Goal: Transaction & Acquisition: Download file/media

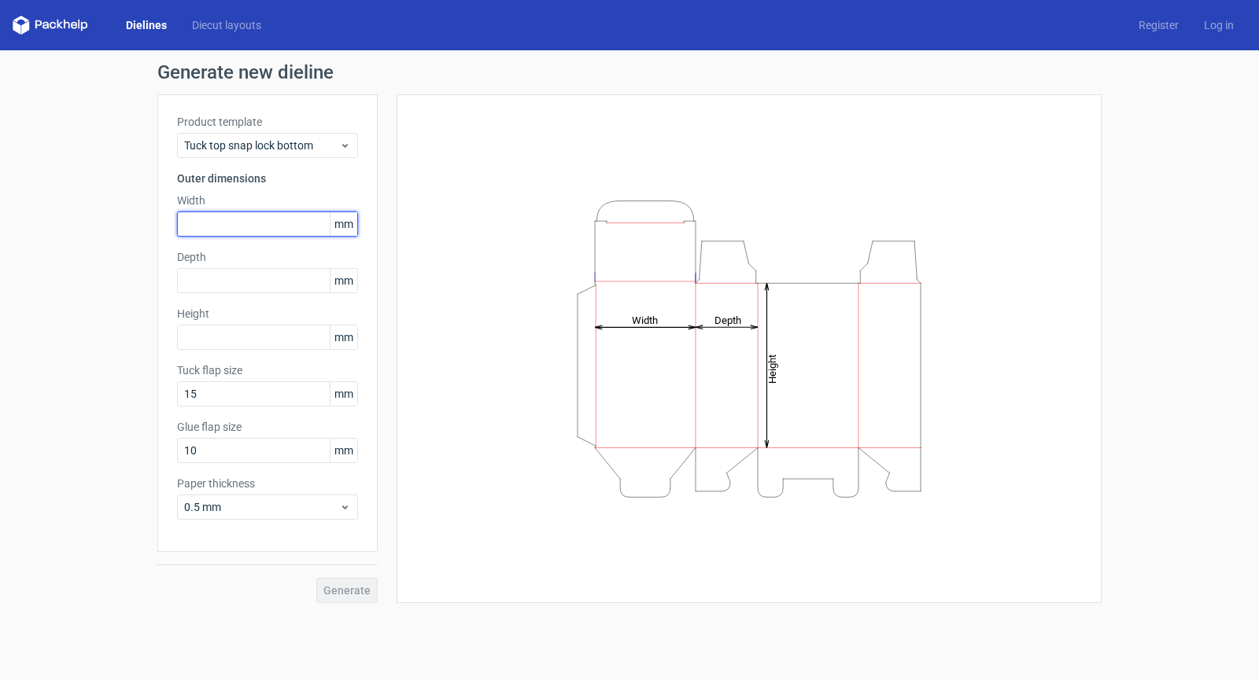
click at [237, 214] on input "text" at bounding box center [267, 224] width 181 height 25
type input "550"
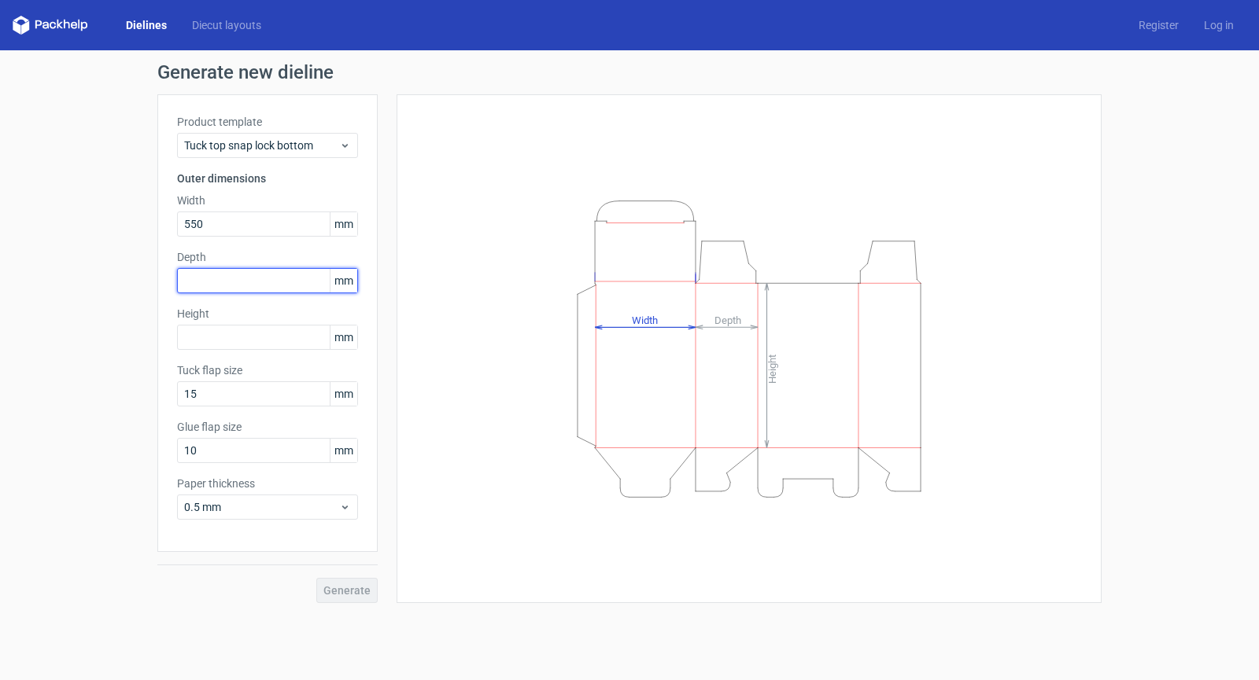
click at [251, 278] on div "Depth mm" at bounding box center [267, 271] width 181 height 44
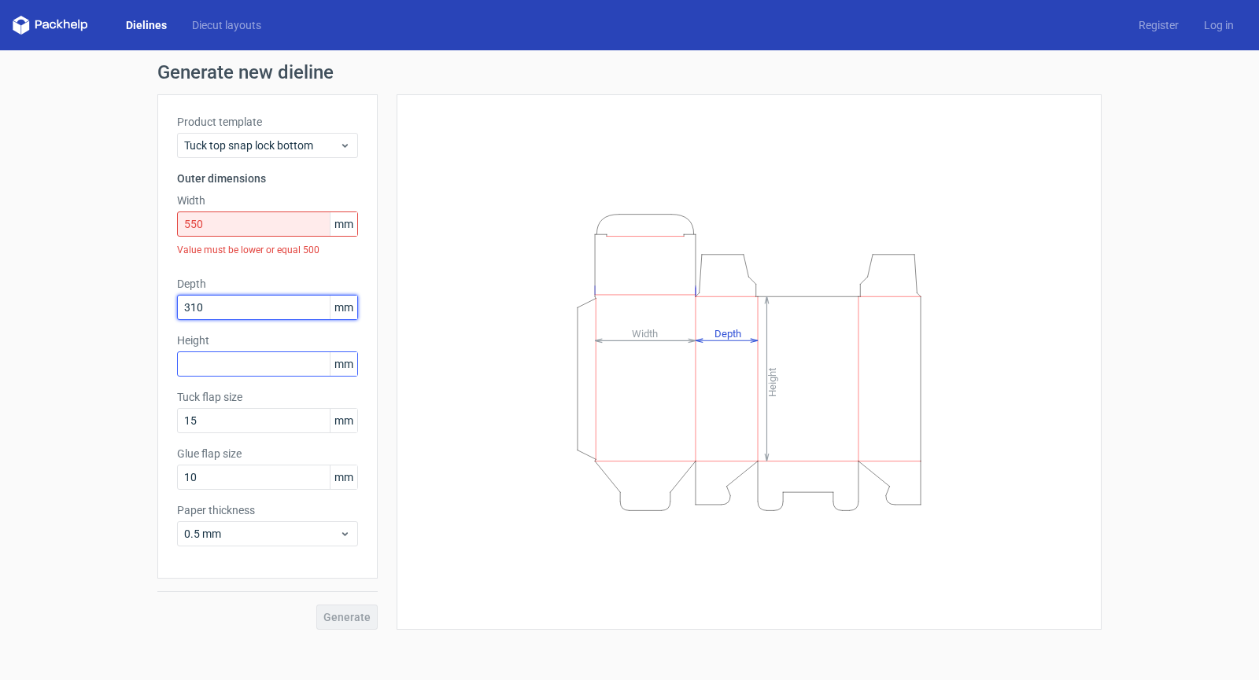
type input "310"
click at [238, 369] on input "text" at bounding box center [267, 364] width 181 height 25
type input "750"
click at [499, 200] on div "Height Depth Width" at bounding box center [748, 362] width 665 height 496
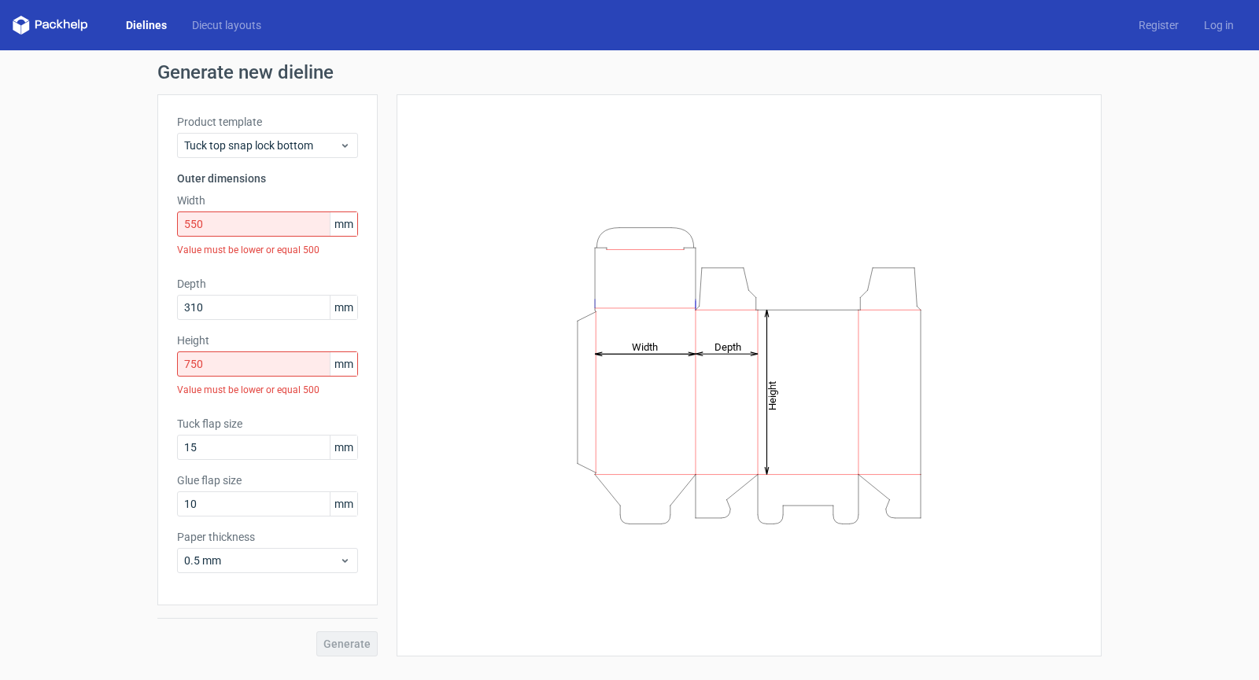
click at [341, 158] on div "Product template Tuck top snap lock bottom Outer dimensions Width 550 mm Value …" at bounding box center [267, 349] width 220 height 511
click at [355, 149] on div "Tuck top snap lock bottom" at bounding box center [267, 145] width 181 height 25
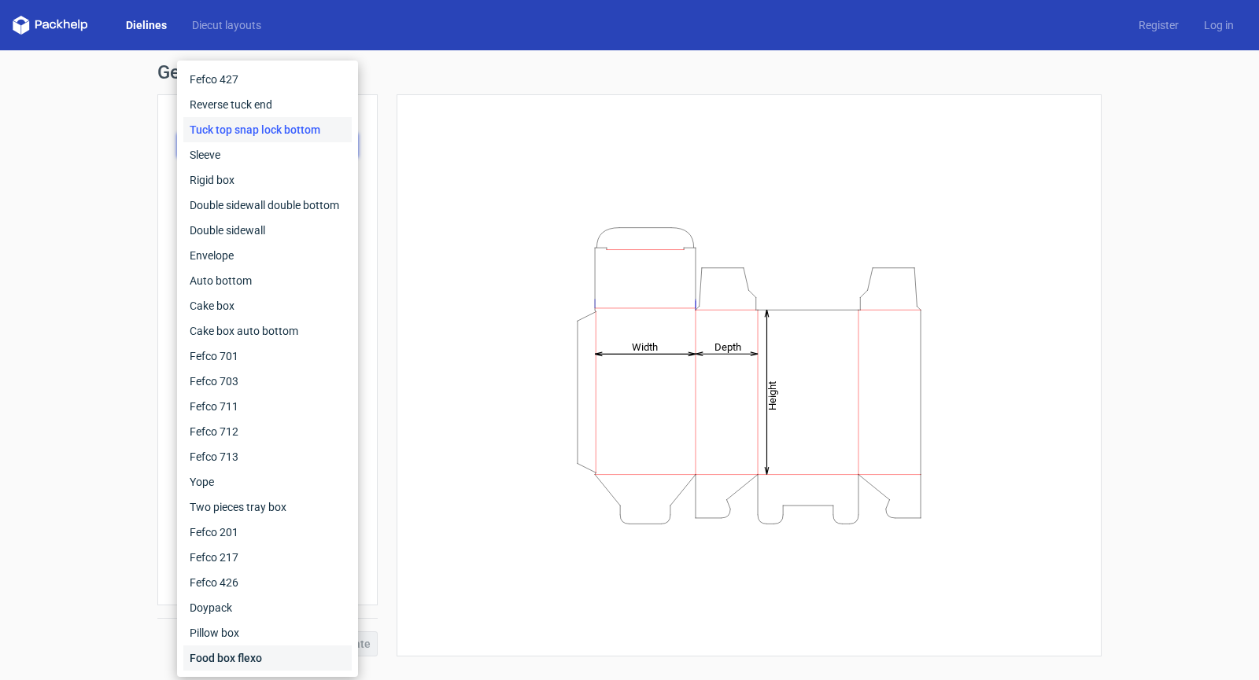
click at [262, 658] on div "Food box flexo" at bounding box center [267, 658] width 168 height 25
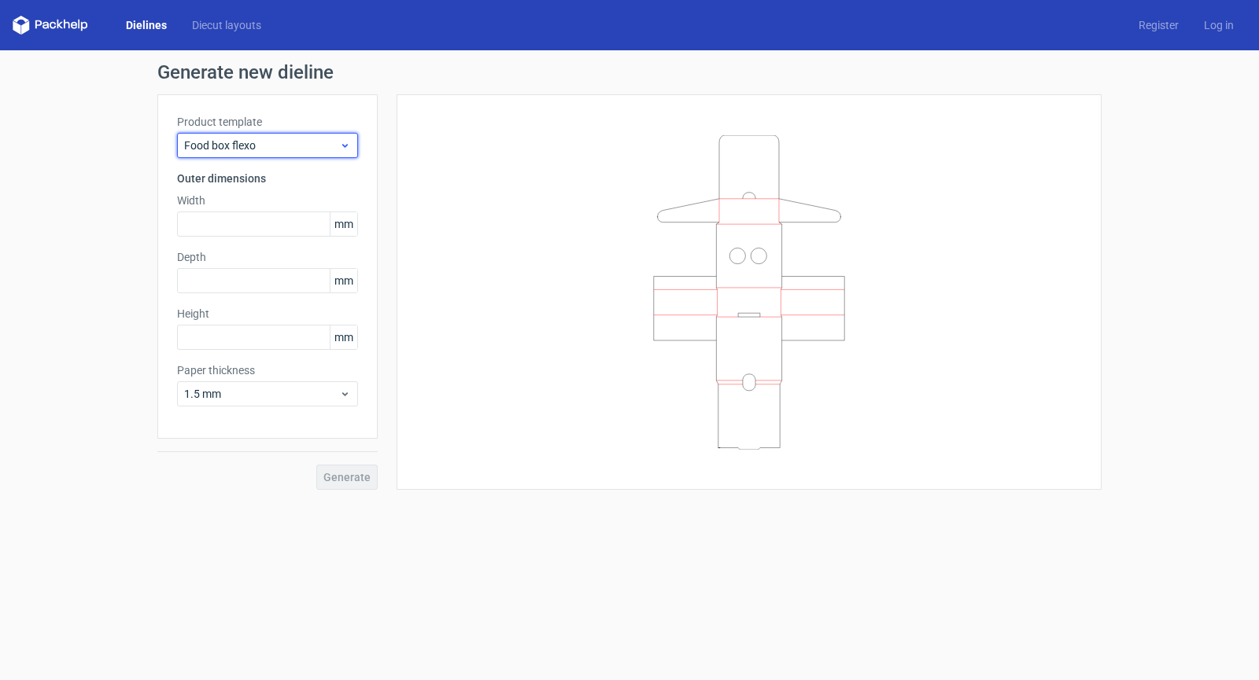
click at [258, 152] on span "Food box flexo" at bounding box center [261, 146] width 155 height 16
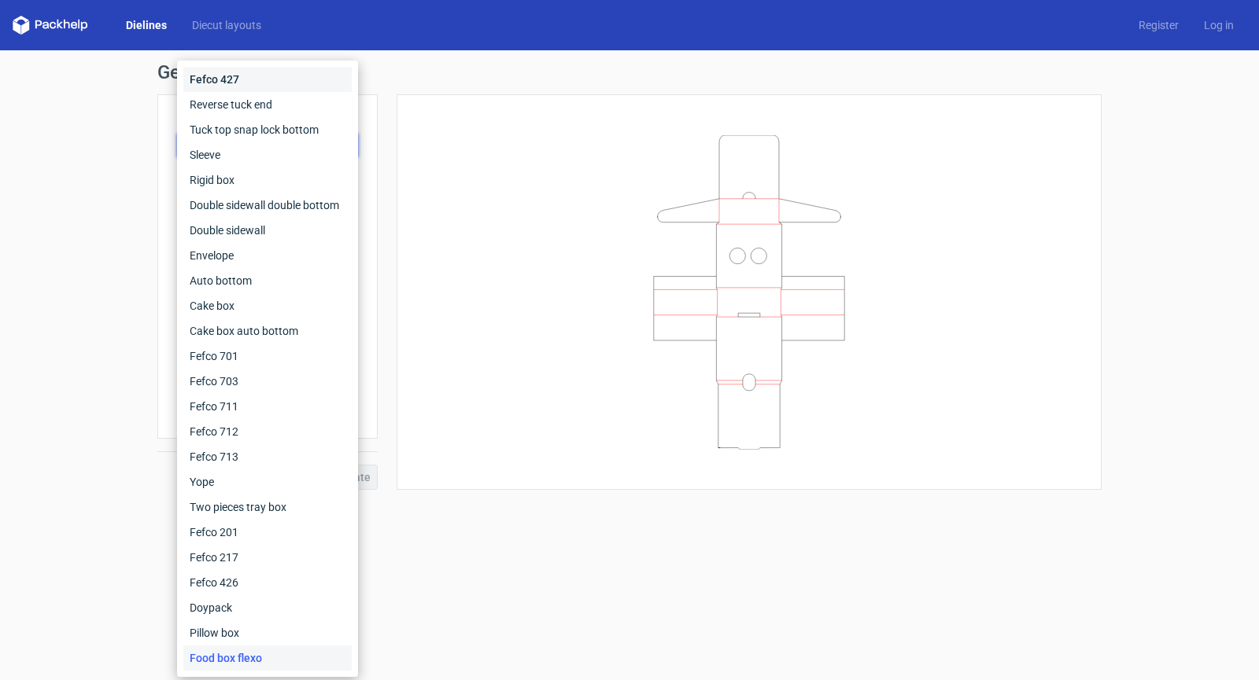
click at [275, 83] on div "Fefco 427" at bounding box center [267, 79] width 168 height 25
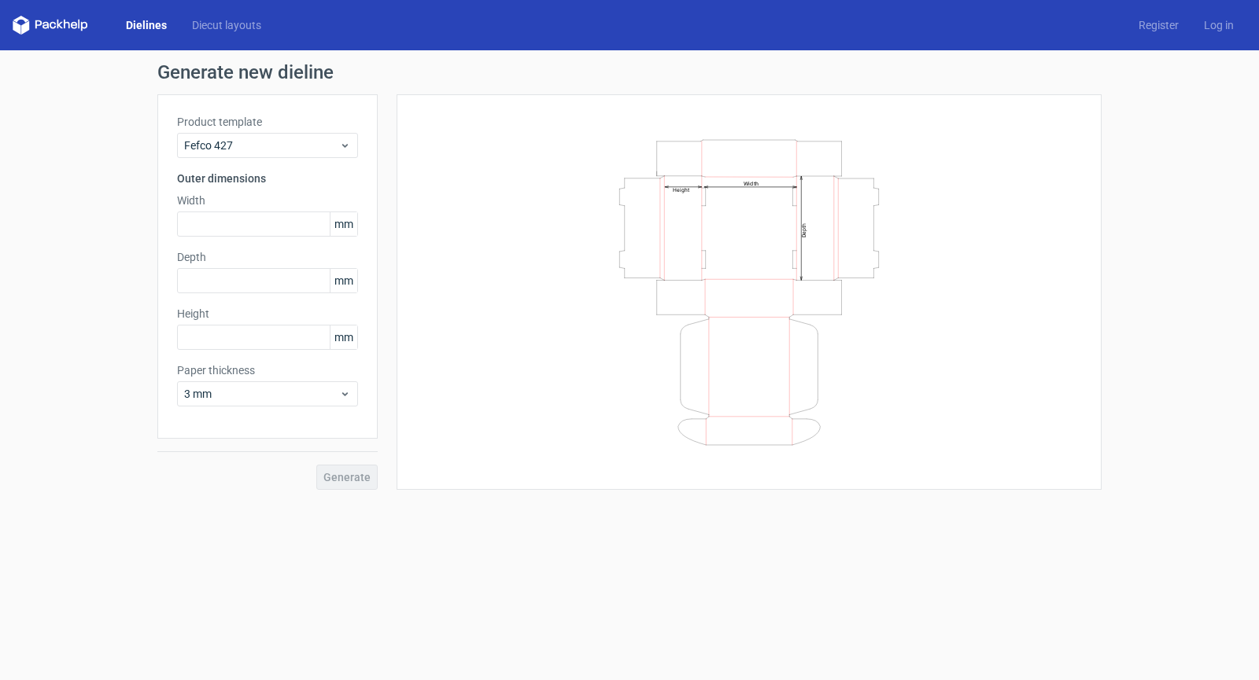
click at [254, 131] on div "Product template Fefco 427" at bounding box center [267, 136] width 181 height 44
click at [248, 158] on div "Product template Fefco 427 Outer dimensions Width mm Depth mm Height mm Paper t…" at bounding box center [267, 266] width 220 height 345
click at [245, 153] on div "Fefco 427" at bounding box center [267, 145] width 181 height 25
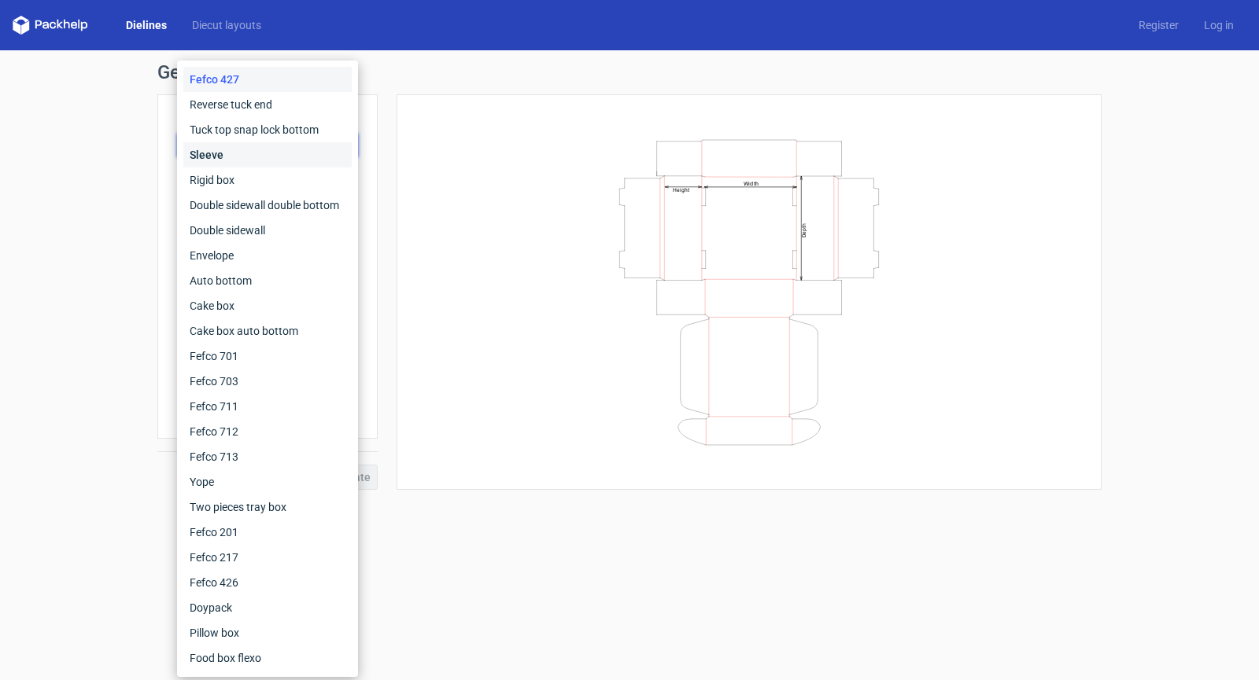
click at [242, 157] on div "Sleeve" at bounding box center [267, 154] width 168 height 25
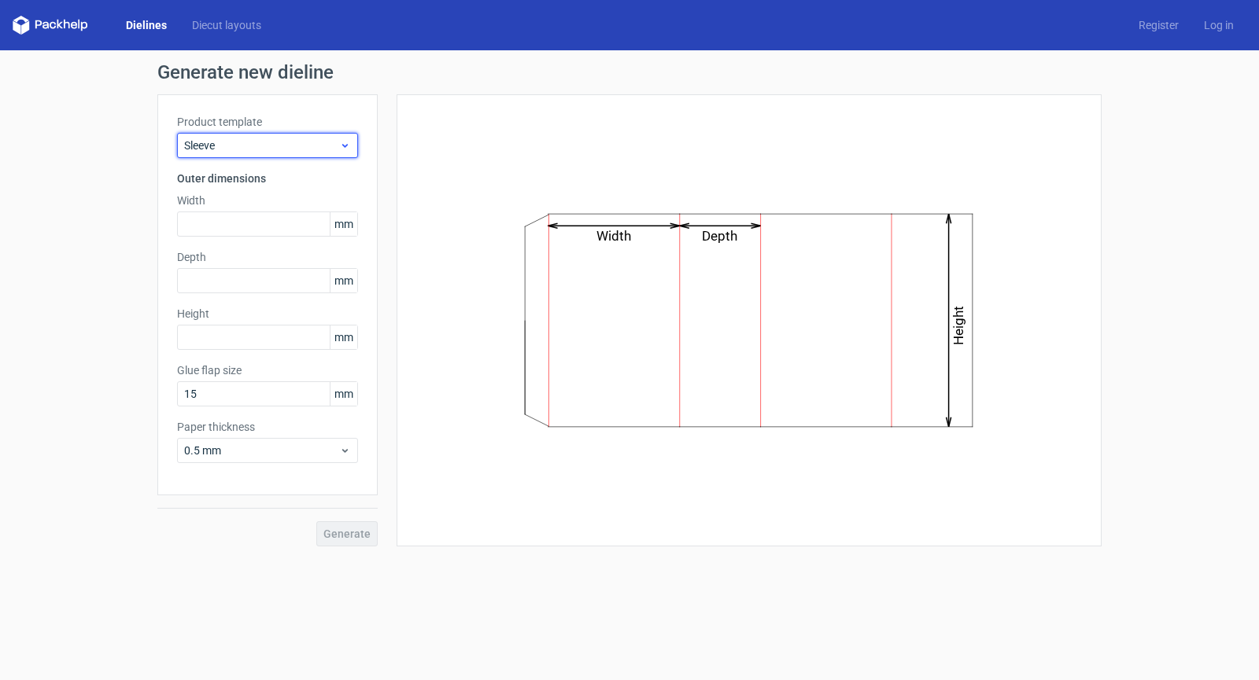
click at [270, 157] on div "Sleeve" at bounding box center [267, 145] width 181 height 25
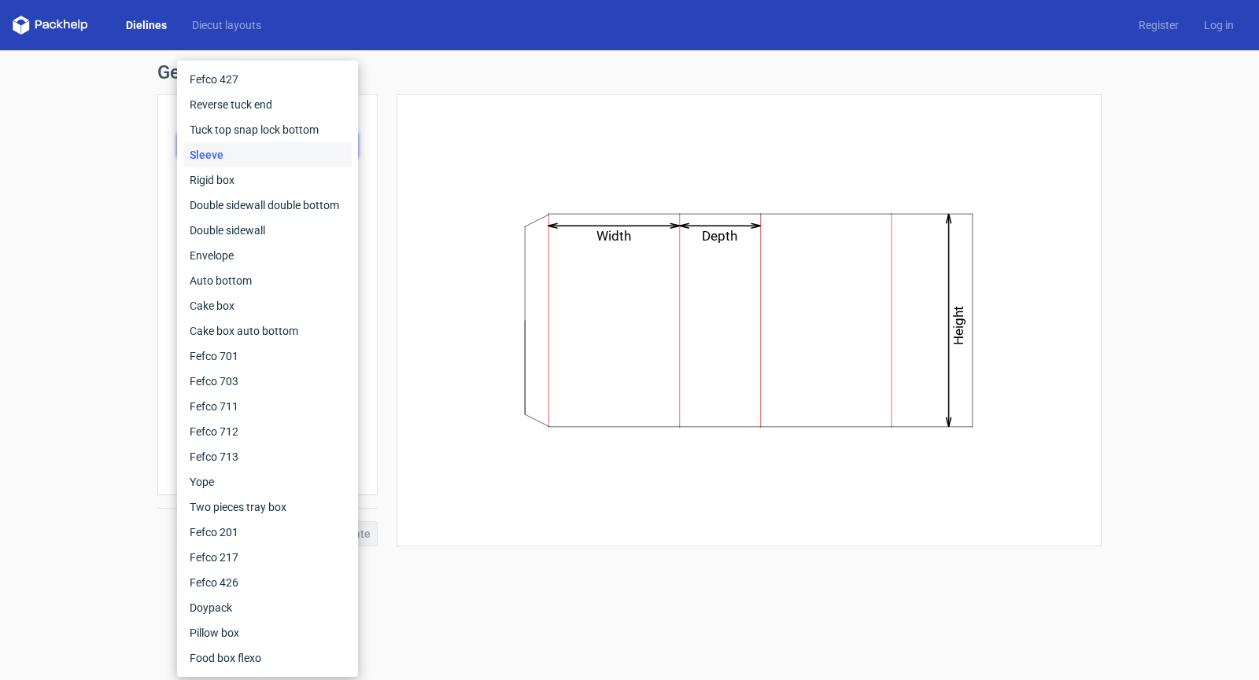
click at [252, 142] on div "Sleeve" at bounding box center [267, 154] width 168 height 25
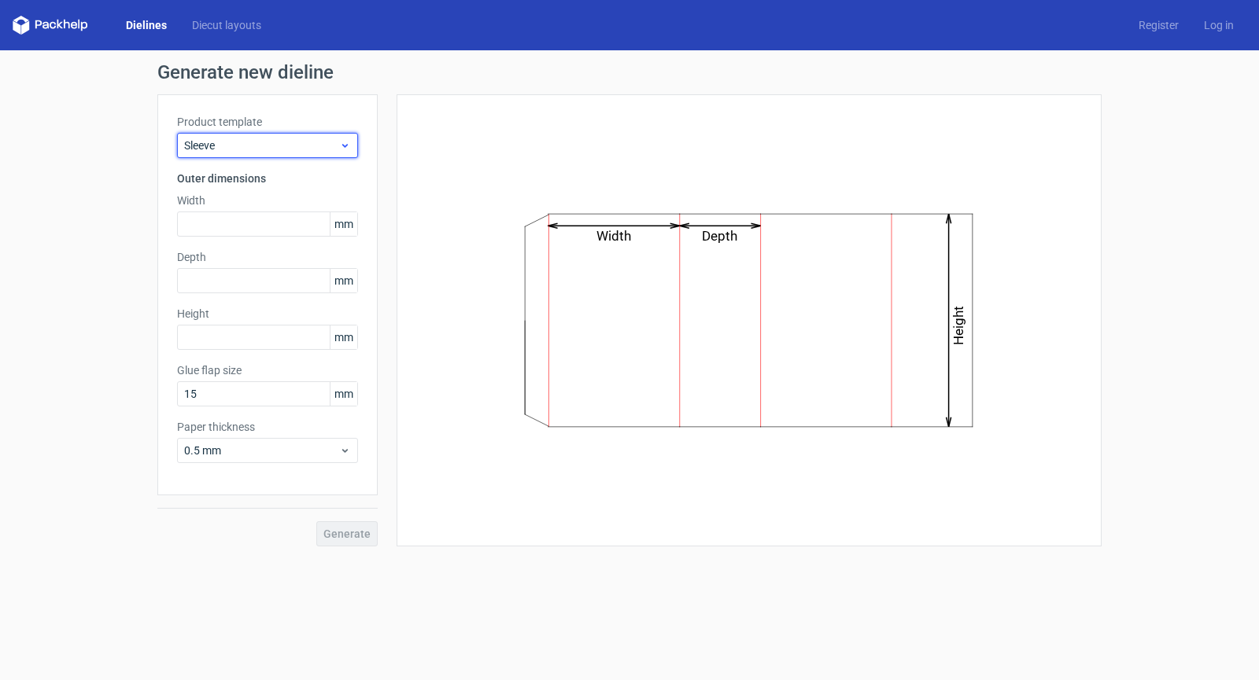
click at [253, 142] on span "Sleeve" at bounding box center [261, 146] width 155 height 16
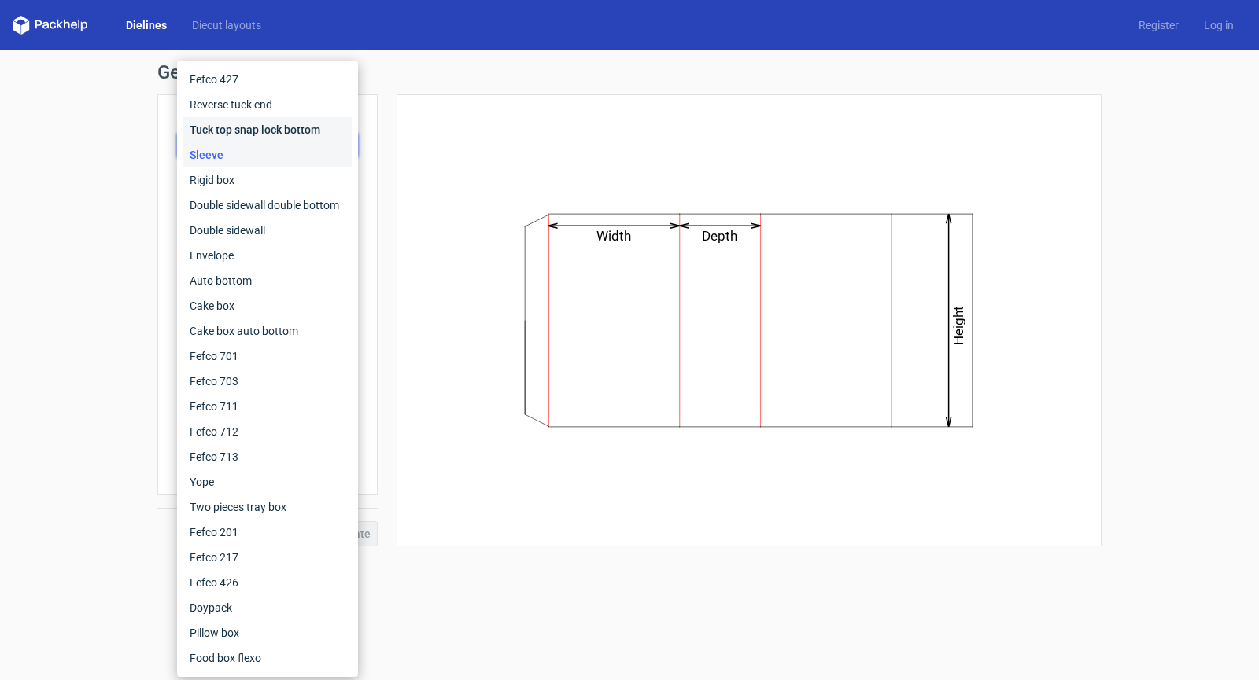
click at [258, 120] on div "Tuck top snap lock bottom" at bounding box center [267, 129] width 168 height 25
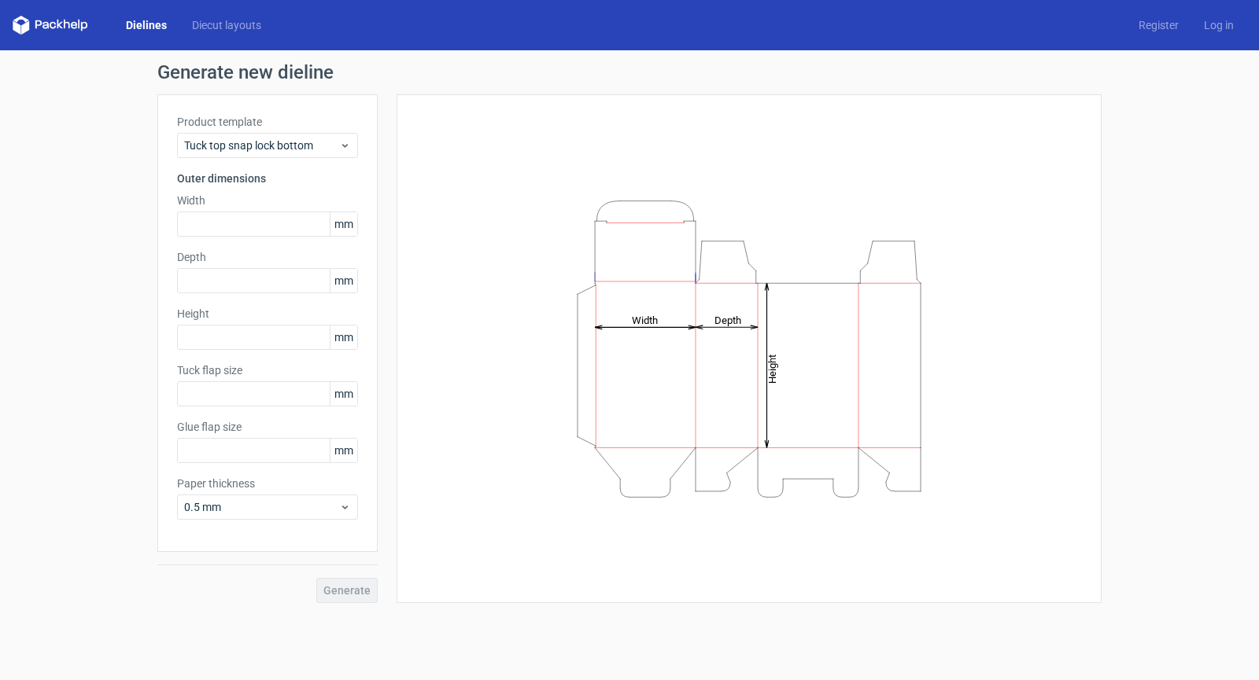
type input "15"
type input "10"
click at [263, 156] on div "Tuck top snap lock bottom" at bounding box center [267, 145] width 181 height 25
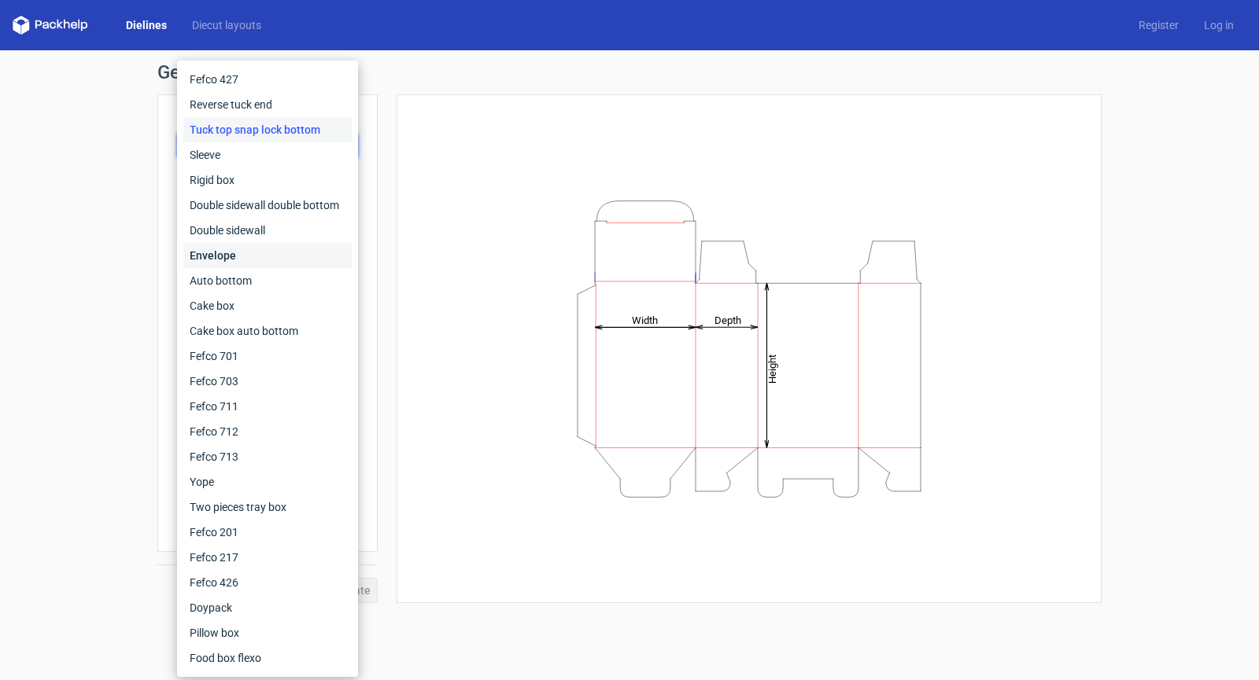
click at [234, 249] on div "Envelope" at bounding box center [267, 255] width 168 height 25
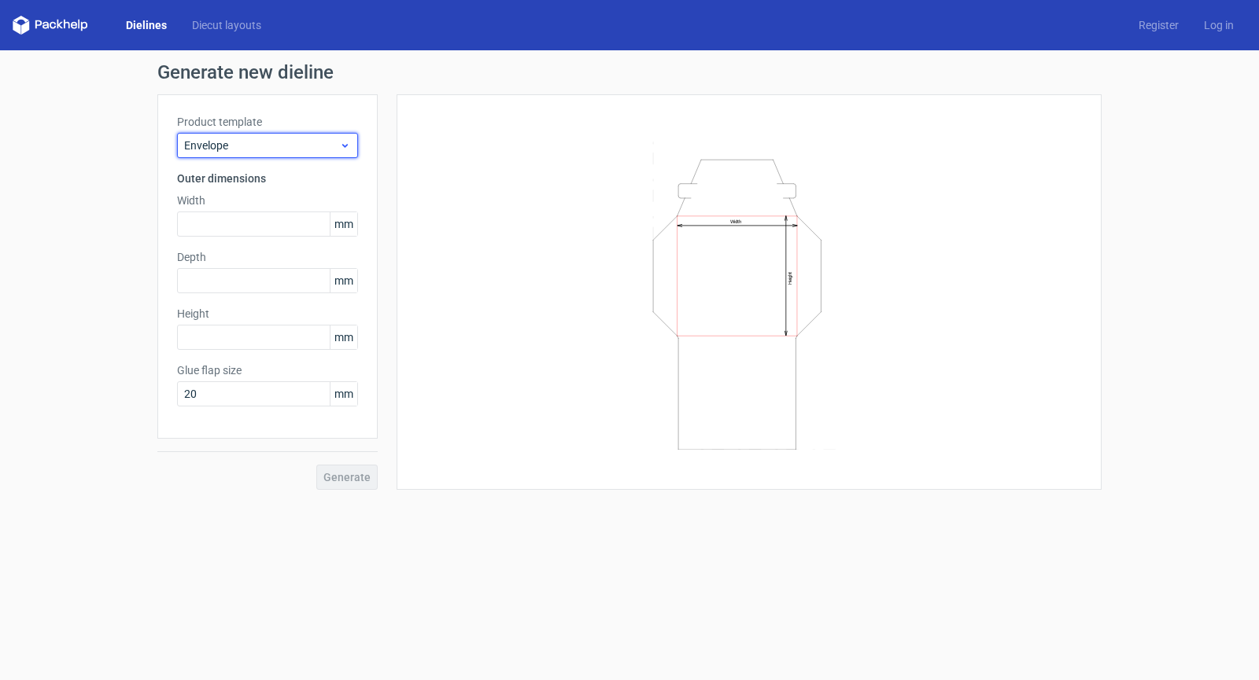
click at [278, 153] on div "Envelope" at bounding box center [267, 145] width 181 height 25
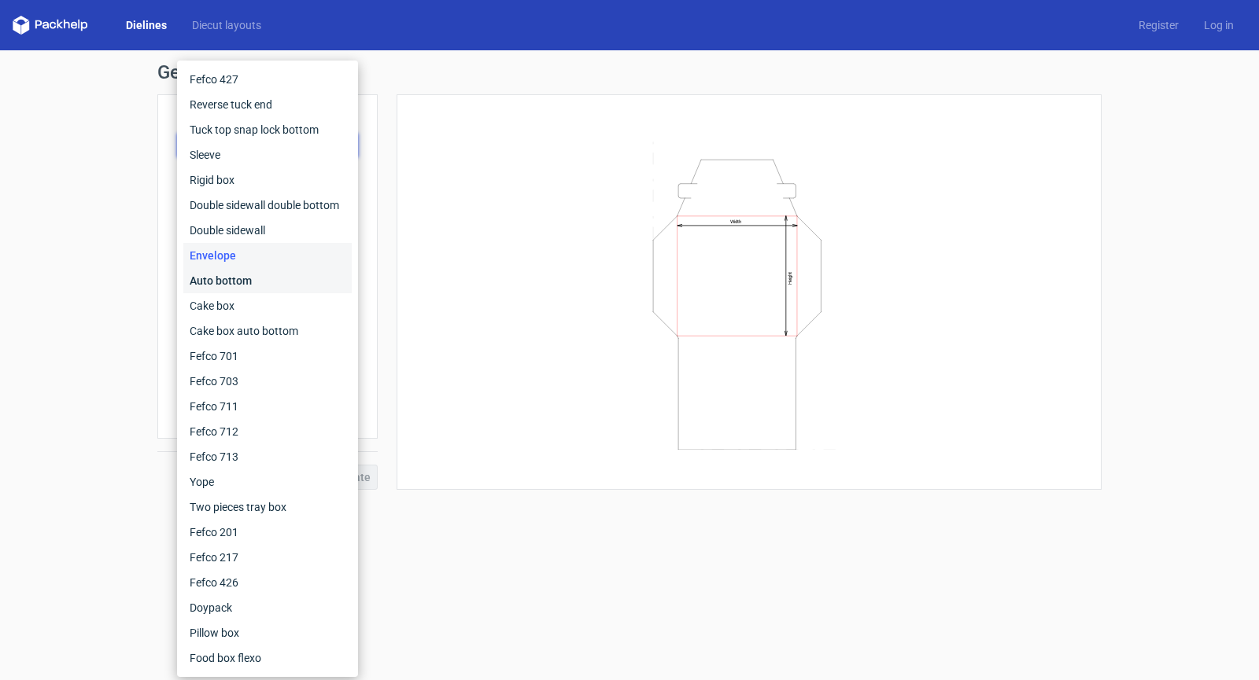
click at [262, 287] on div "Auto bottom" at bounding box center [267, 280] width 168 height 25
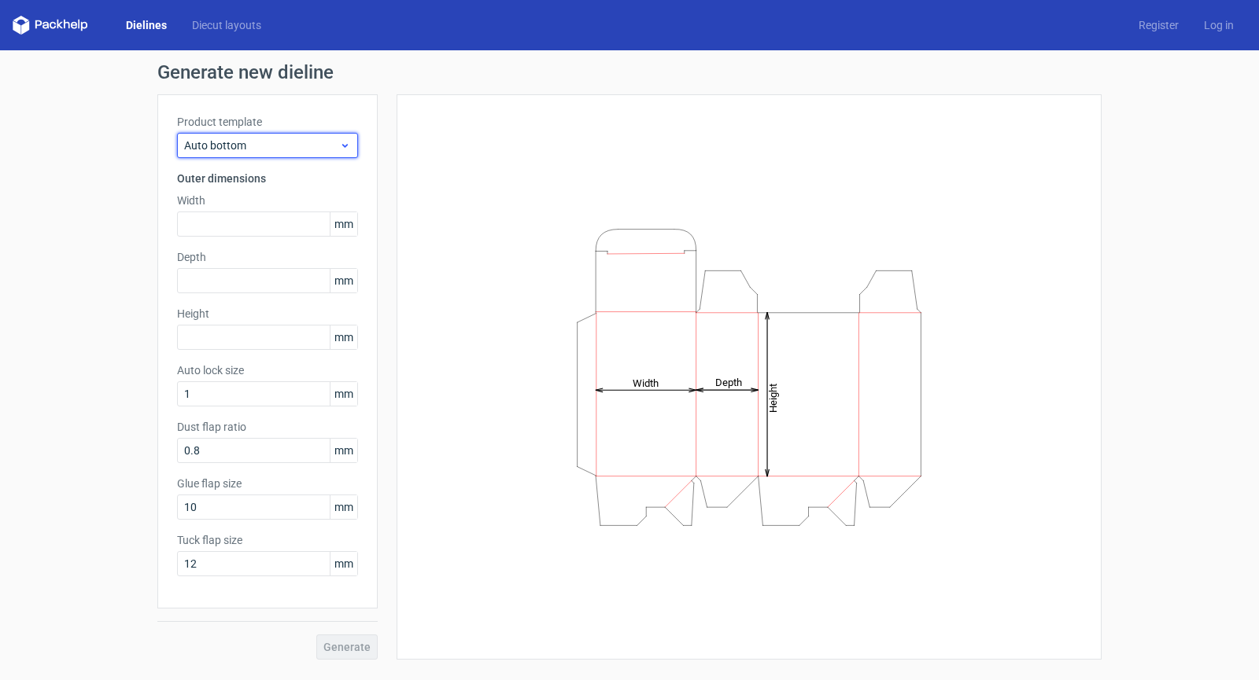
click at [269, 148] on span "Auto bottom" at bounding box center [261, 146] width 155 height 16
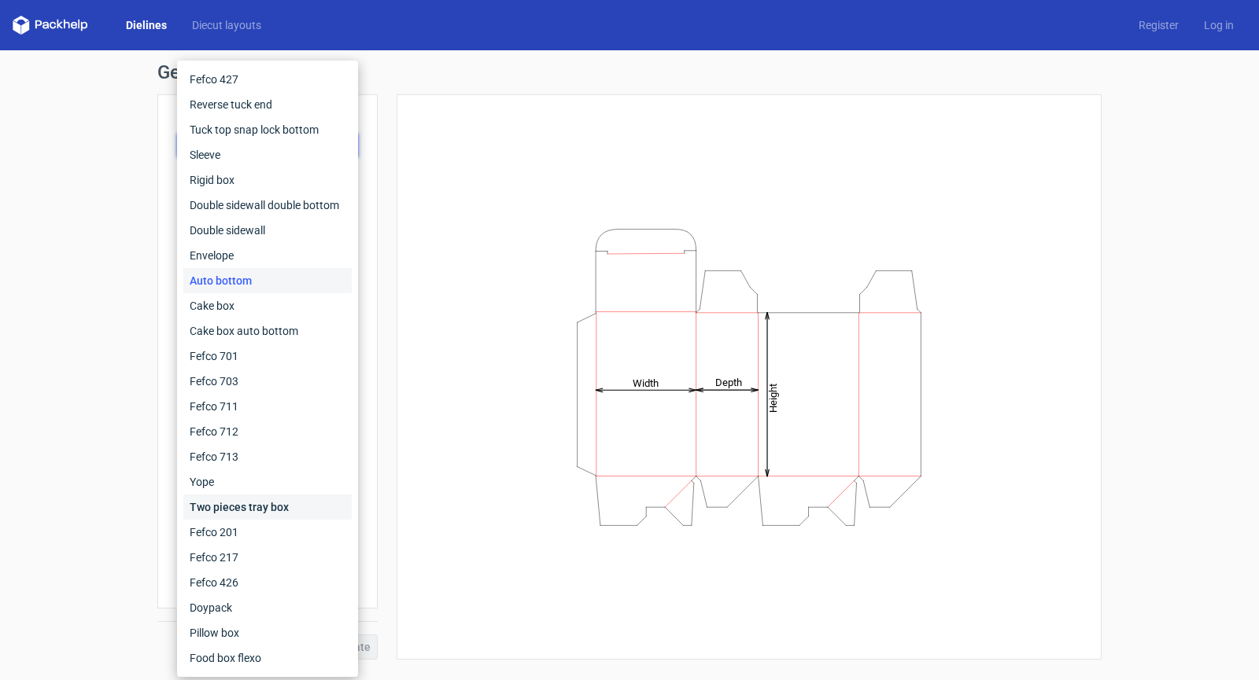
click at [271, 512] on div "Two pieces tray box" at bounding box center [267, 507] width 168 height 25
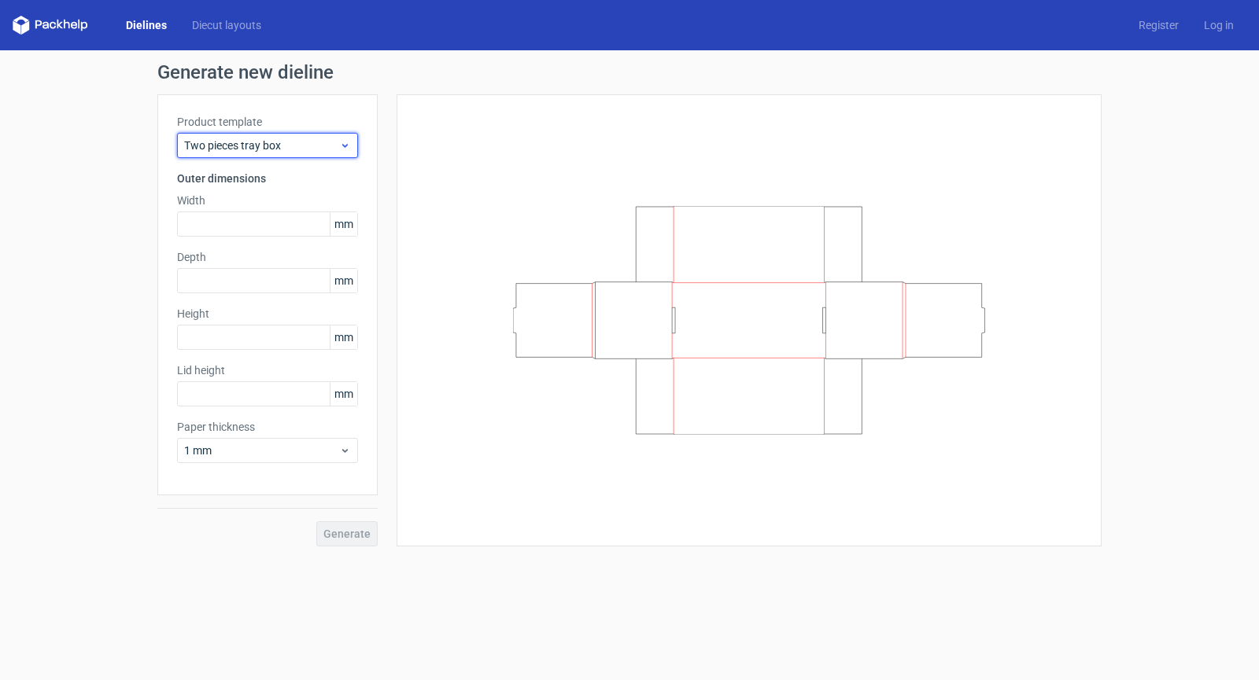
click at [261, 146] on span "Two pieces tray box" at bounding box center [261, 146] width 155 height 16
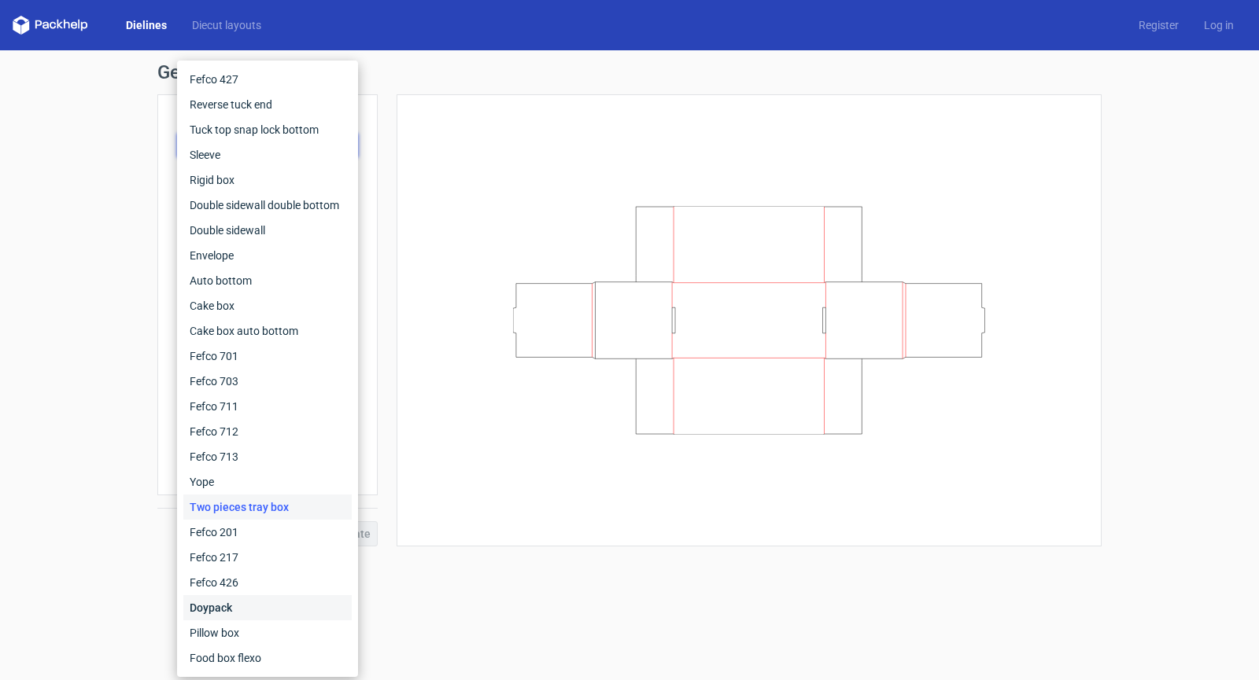
click at [241, 602] on div "Doypack" at bounding box center [267, 607] width 168 height 25
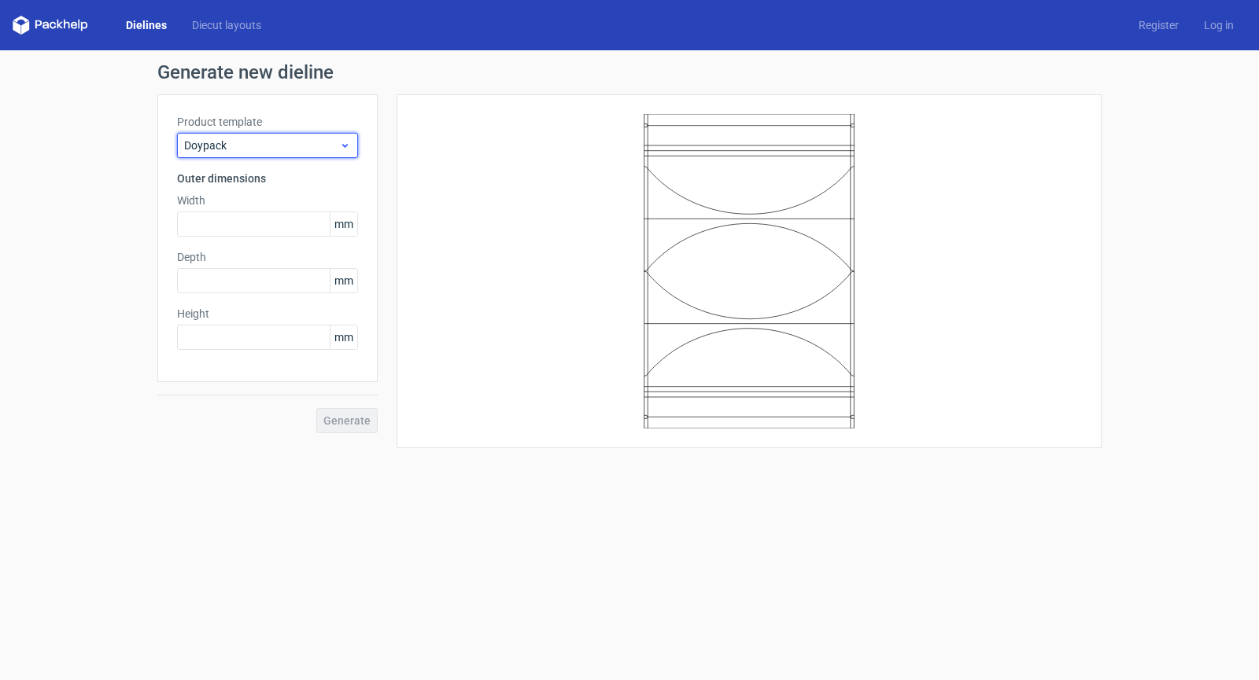
click at [316, 138] on span "Doypack" at bounding box center [261, 146] width 155 height 16
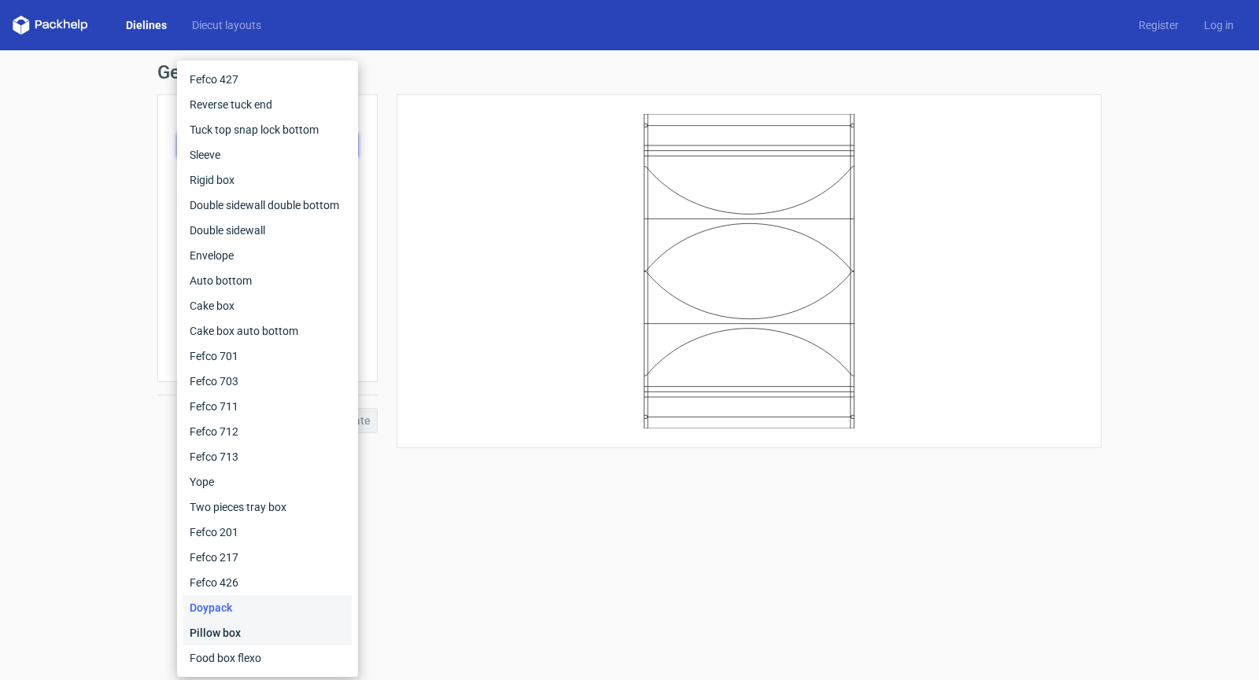
click at [240, 639] on div "Pillow box" at bounding box center [267, 633] width 168 height 25
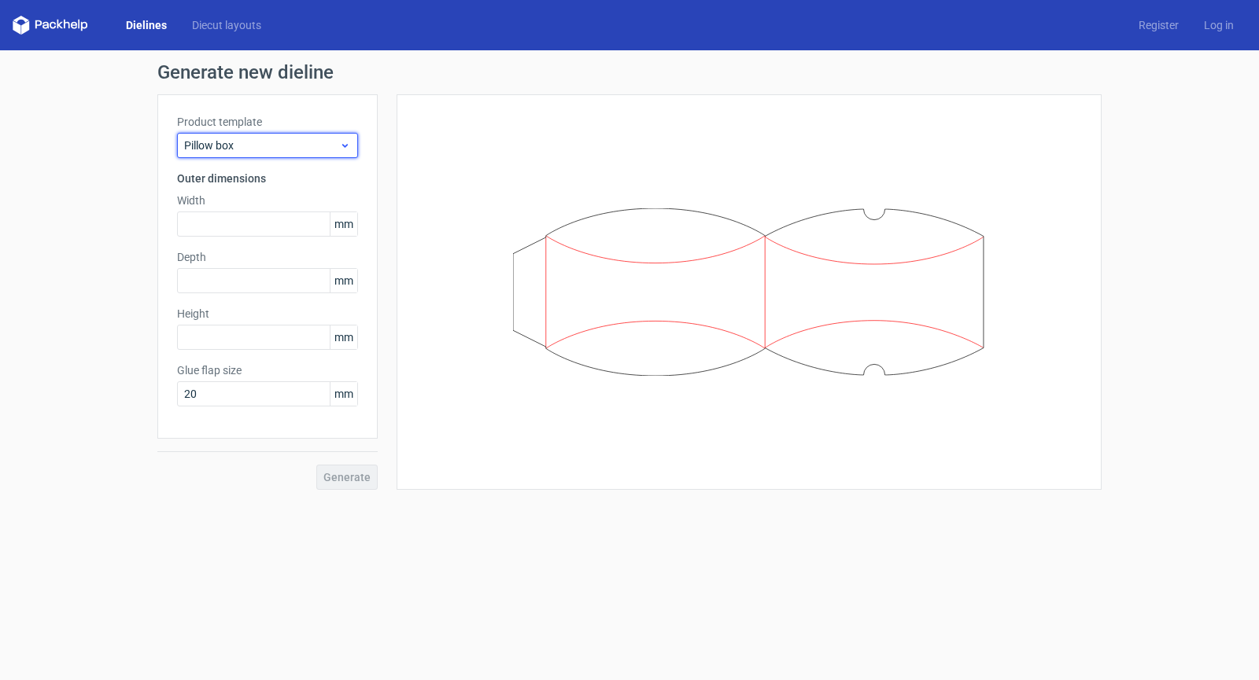
click at [285, 148] on span "Pillow box" at bounding box center [261, 146] width 155 height 16
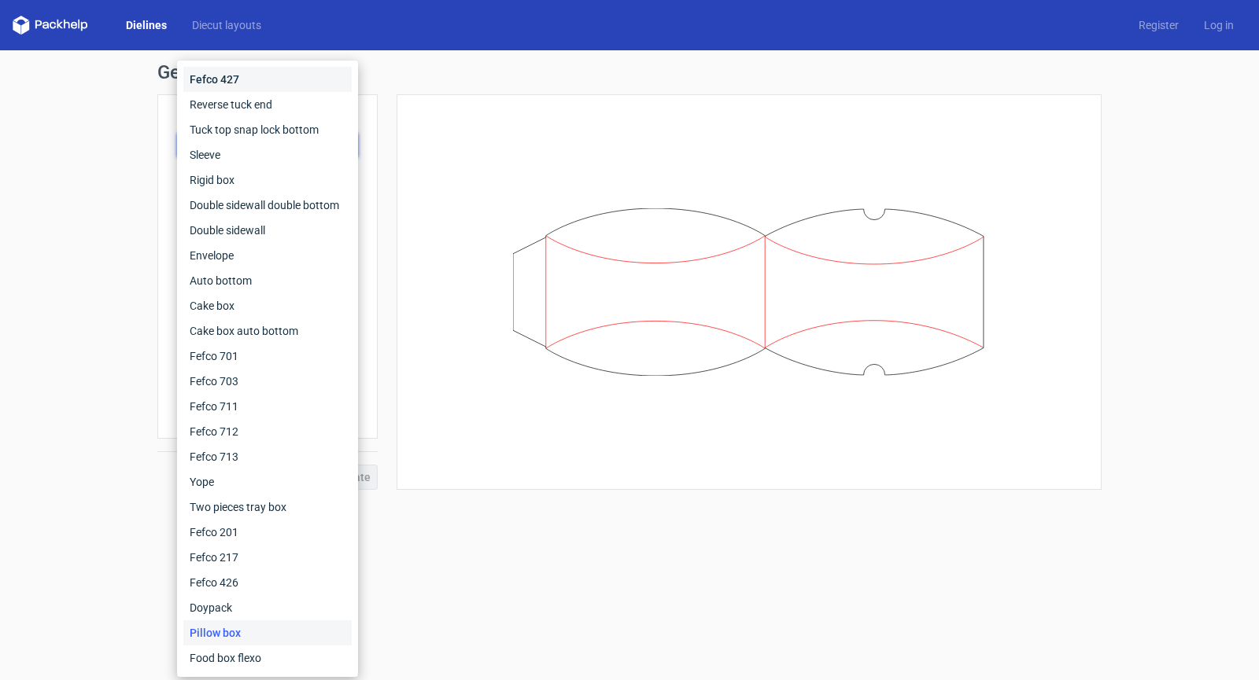
click at [260, 81] on div "Fefco 427" at bounding box center [267, 79] width 168 height 25
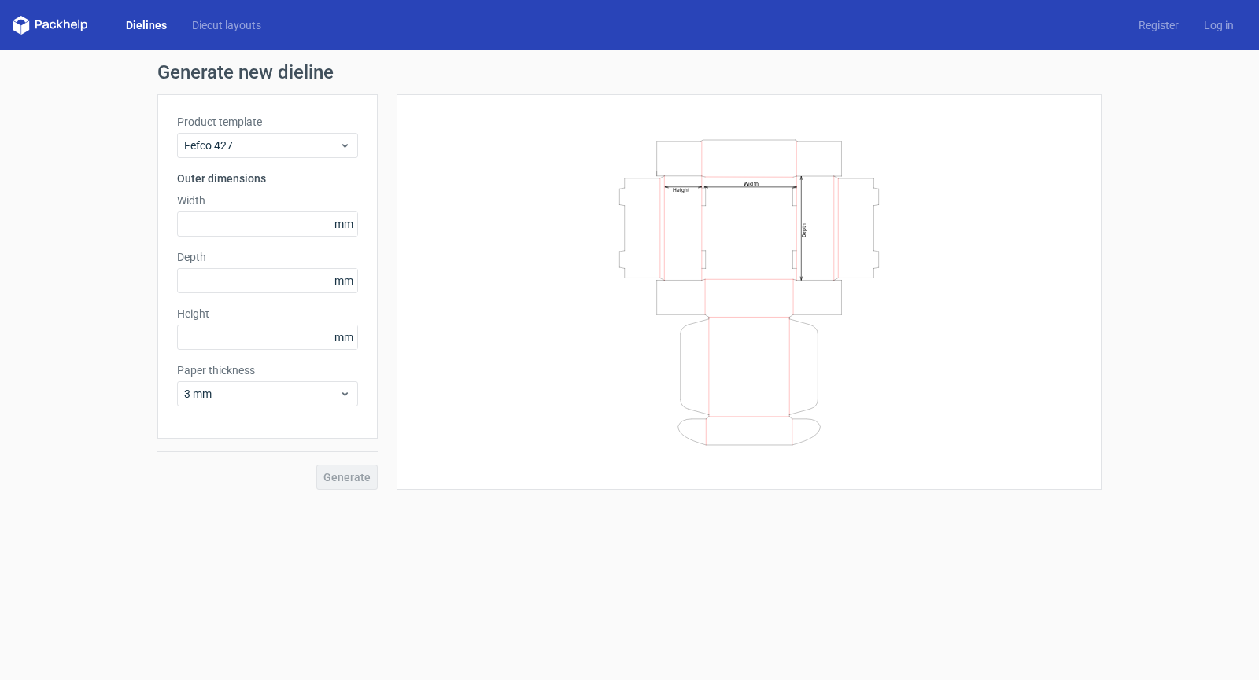
drag, startPoint x: 152, startPoint y: 38, endPoint x: 144, endPoint y: 33, distance: 9.2
click at [151, 38] on div "Dielines Diecut layouts Register Log in" at bounding box center [629, 25] width 1259 height 50
click at [144, 33] on div "Dielines Diecut layouts" at bounding box center [143, 25] width 261 height 19
click at [143, 24] on link "Dielines" at bounding box center [146, 25] width 66 height 16
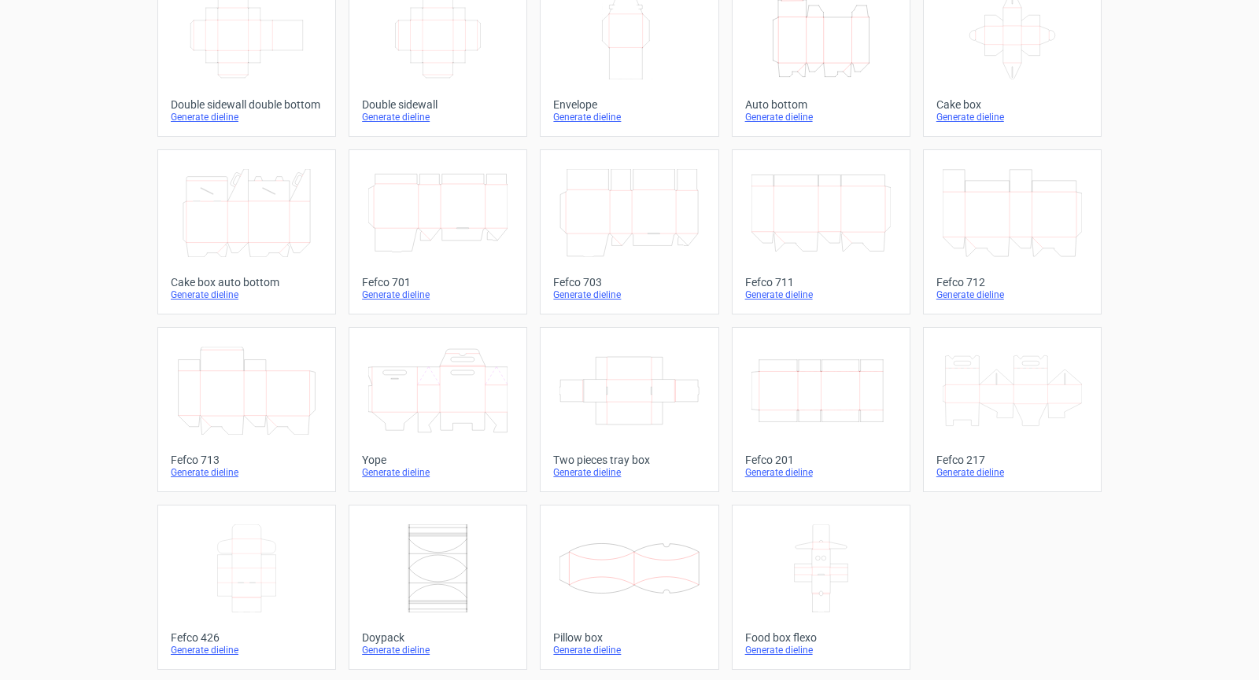
scroll to position [303, 0]
click at [822, 392] on icon "Width Depth Height" at bounding box center [820, 389] width 139 height 88
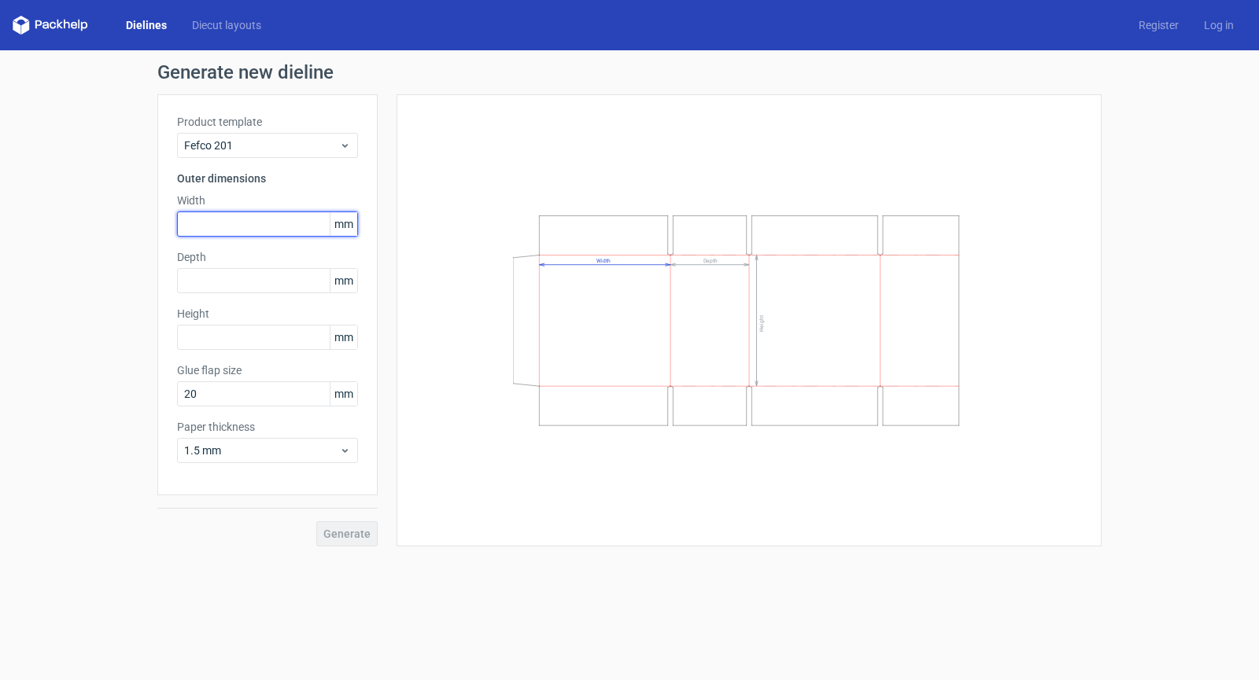
click at [246, 229] on input "text" at bounding box center [267, 224] width 181 height 25
type input "550"
click at [258, 265] on div "Product template Fefco 201 Outer dimensions Width 550 mm Depth mm Height mm Glu…" at bounding box center [267, 294] width 220 height 401
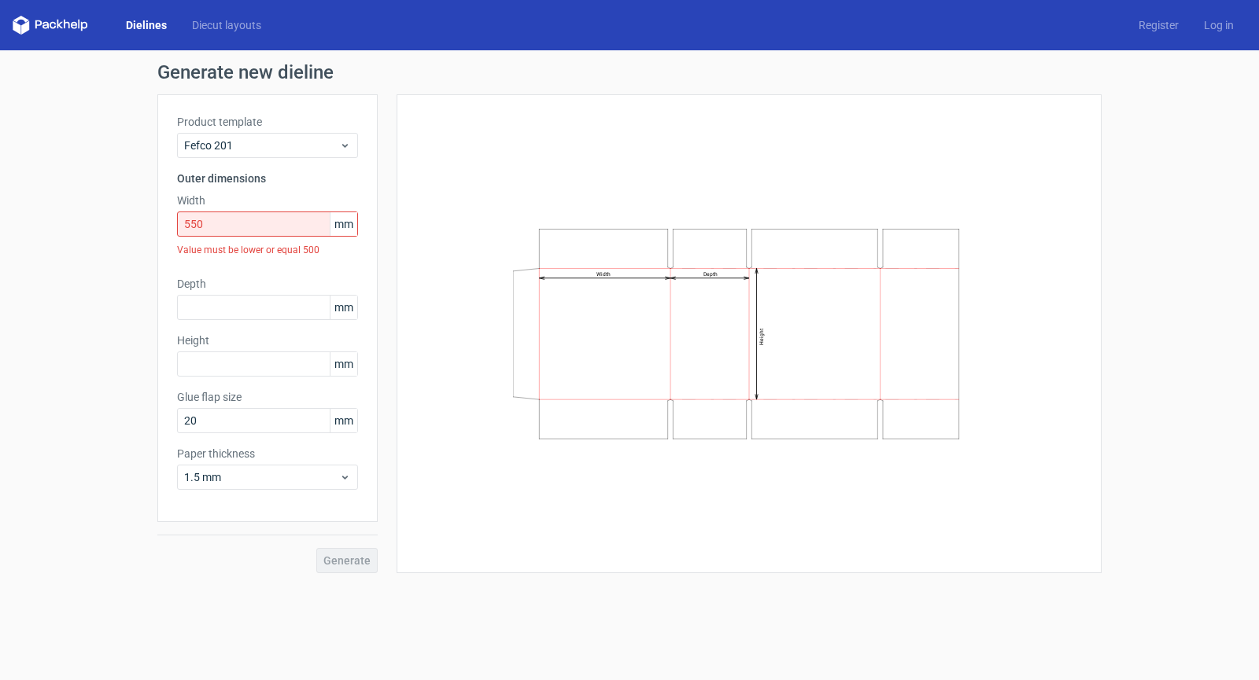
click at [610, 311] on icon "Width Depth Height" at bounding box center [749, 334] width 472 height 237
click at [224, 304] on input "text" at bounding box center [267, 307] width 181 height 25
type input "310"
click at [214, 359] on input "text" at bounding box center [267, 364] width 181 height 25
click at [245, 363] on input "710" at bounding box center [267, 364] width 181 height 25
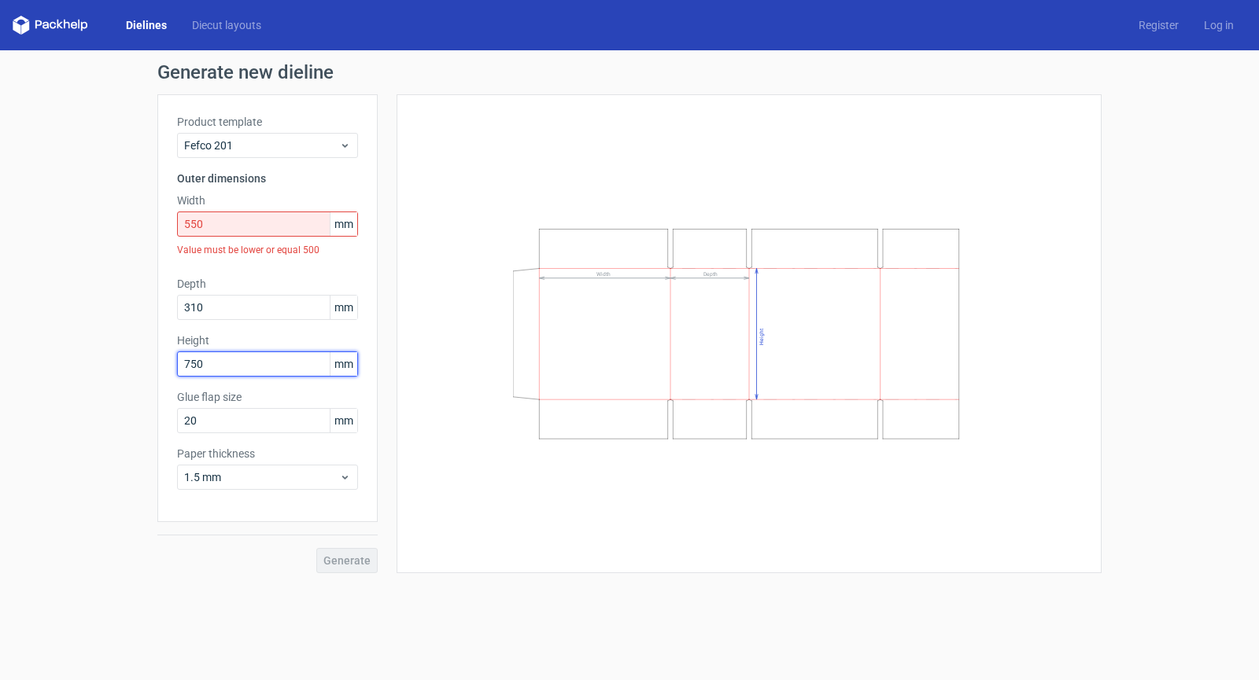
type input "750"
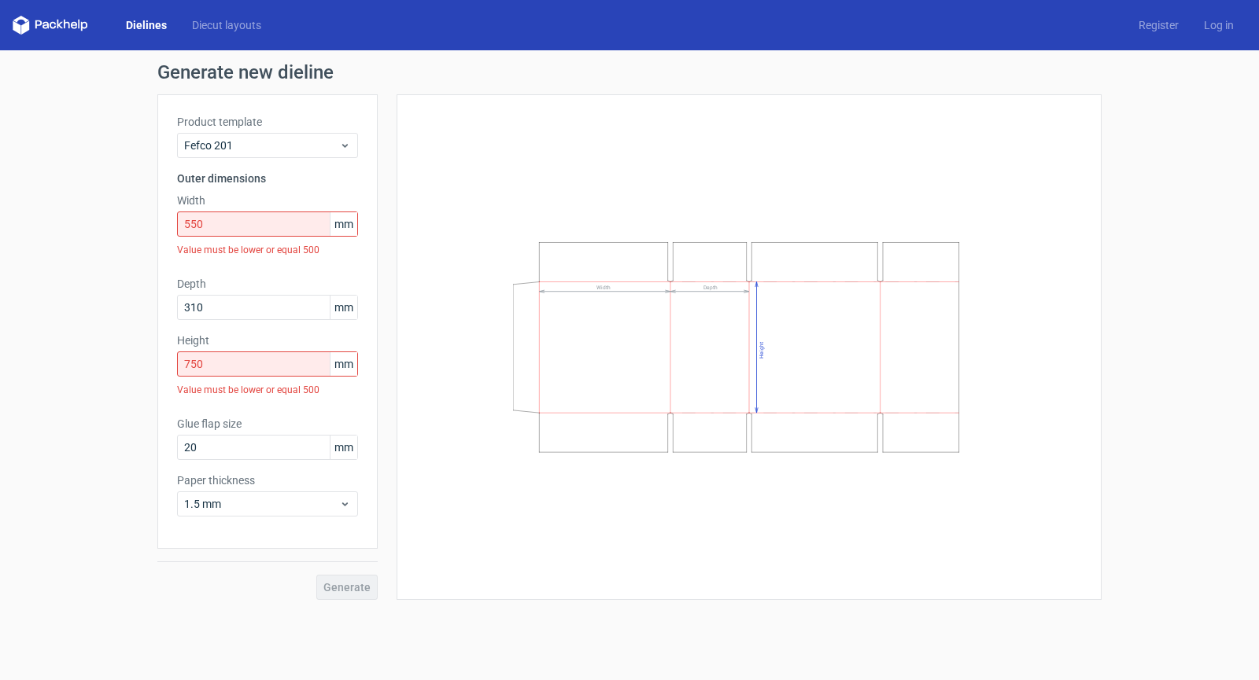
click at [761, 344] on text "Height" at bounding box center [761, 350] width 6 height 17
click at [808, 438] on icon "Width Depth Height" at bounding box center [749, 347] width 472 height 237
click at [799, 483] on div "Width Depth Height" at bounding box center [748, 347] width 665 height 466
click at [344, 582] on div "Generate" at bounding box center [267, 574] width 220 height 51
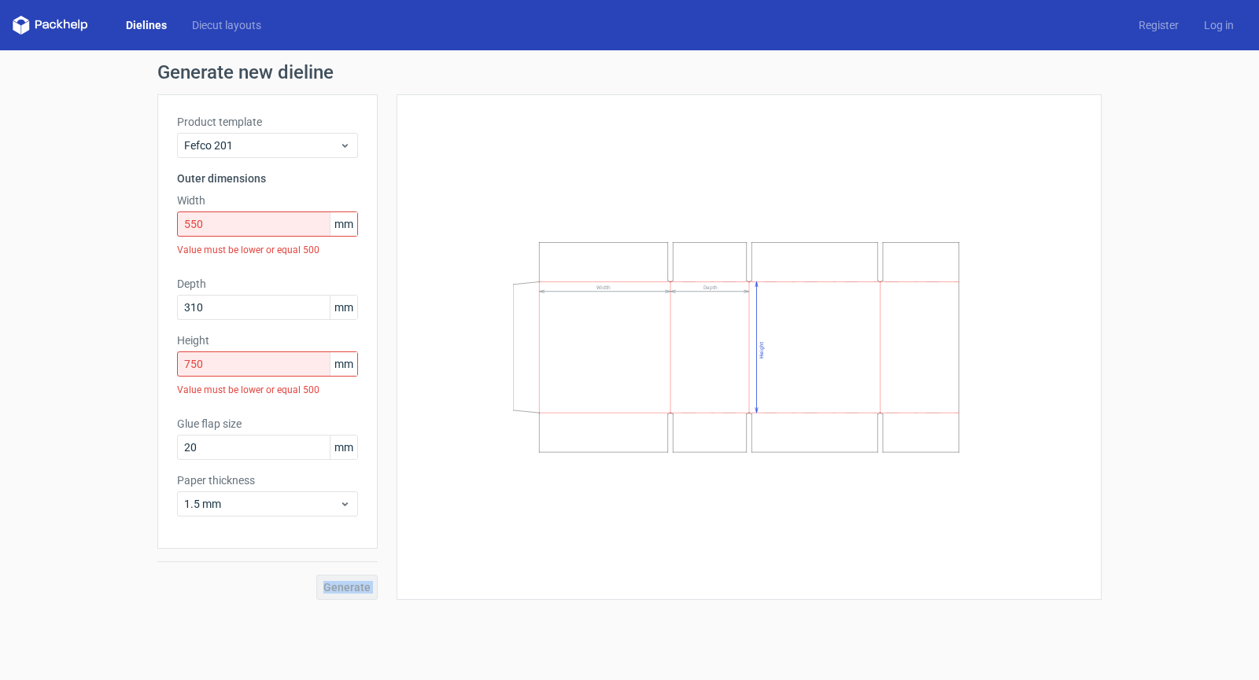
click at [344, 582] on div "Generate" at bounding box center [267, 574] width 220 height 51
click at [257, 220] on input "550" at bounding box center [267, 224] width 181 height 25
drag, startPoint x: 257, startPoint y: 220, endPoint x: 184, endPoint y: 219, distance: 73.2
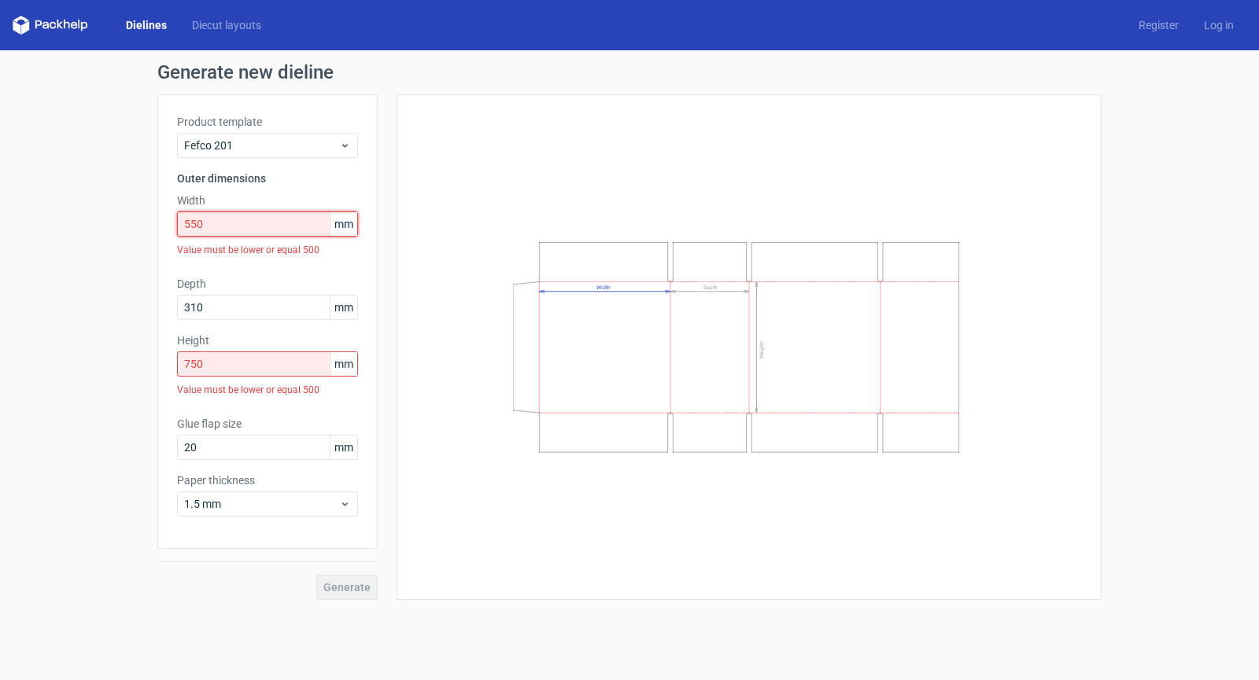
click at [184, 219] on input "550" at bounding box center [267, 224] width 181 height 25
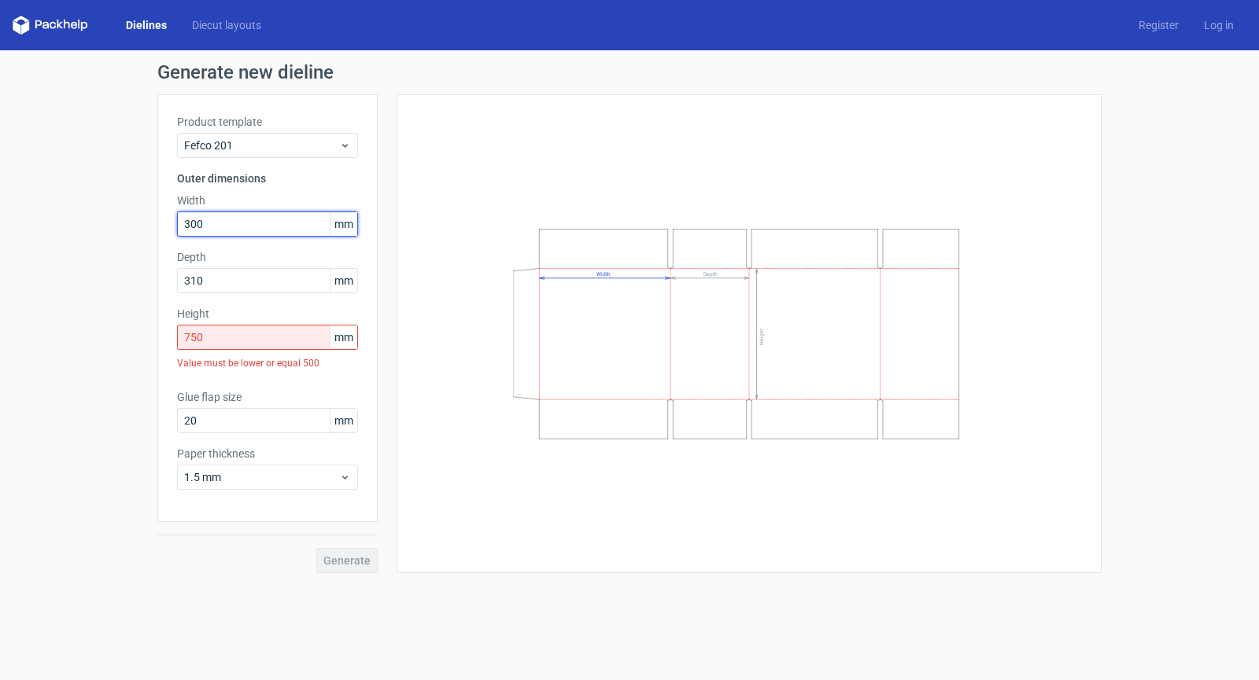
type input "300"
click at [250, 338] on input "750" at bounding box center [267, 337] width 181 height 25
drag, startPoint x: 249, startPoint y: 338, endPoint x: 121, endPoint y: 326, distance: 128.8
click at [121, 326] on div "Generate new dieline Product template Fefco 201 Outer dimensions Width 300 mm D…" at bounding box center [629, 318] width 1259 height 536
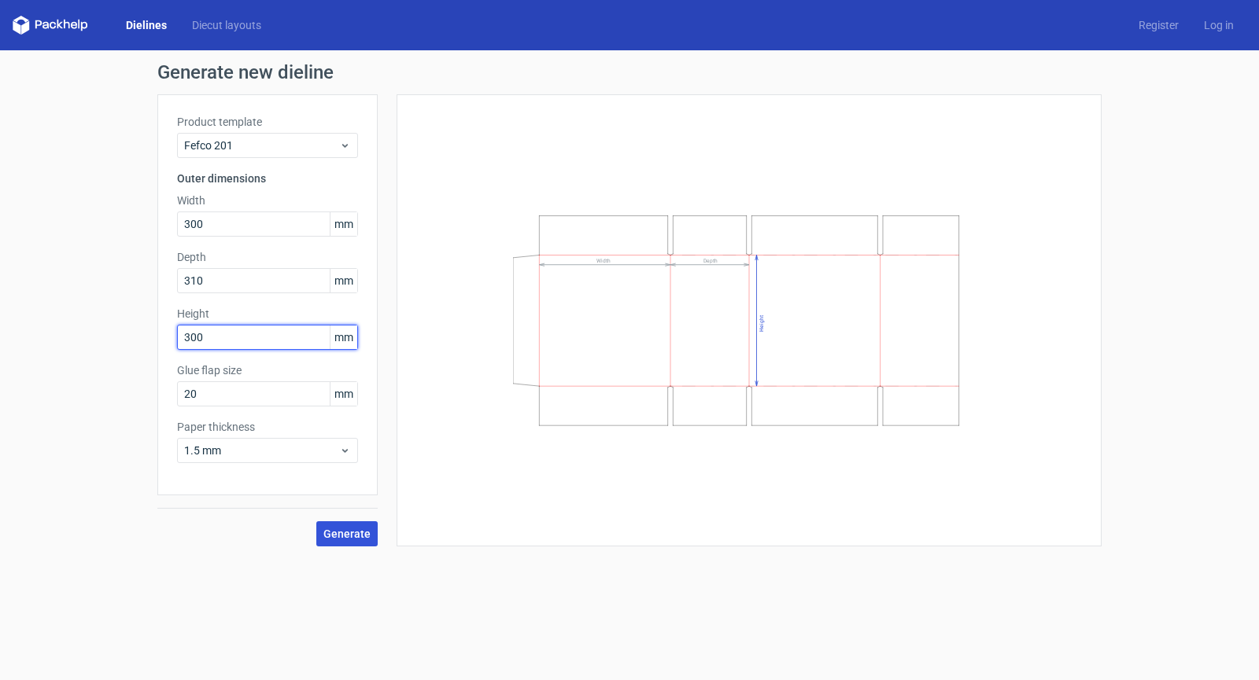
type input "300"
click at [332, 537] on span "Generate" at bounding box center [346, 534] width 47 height 11
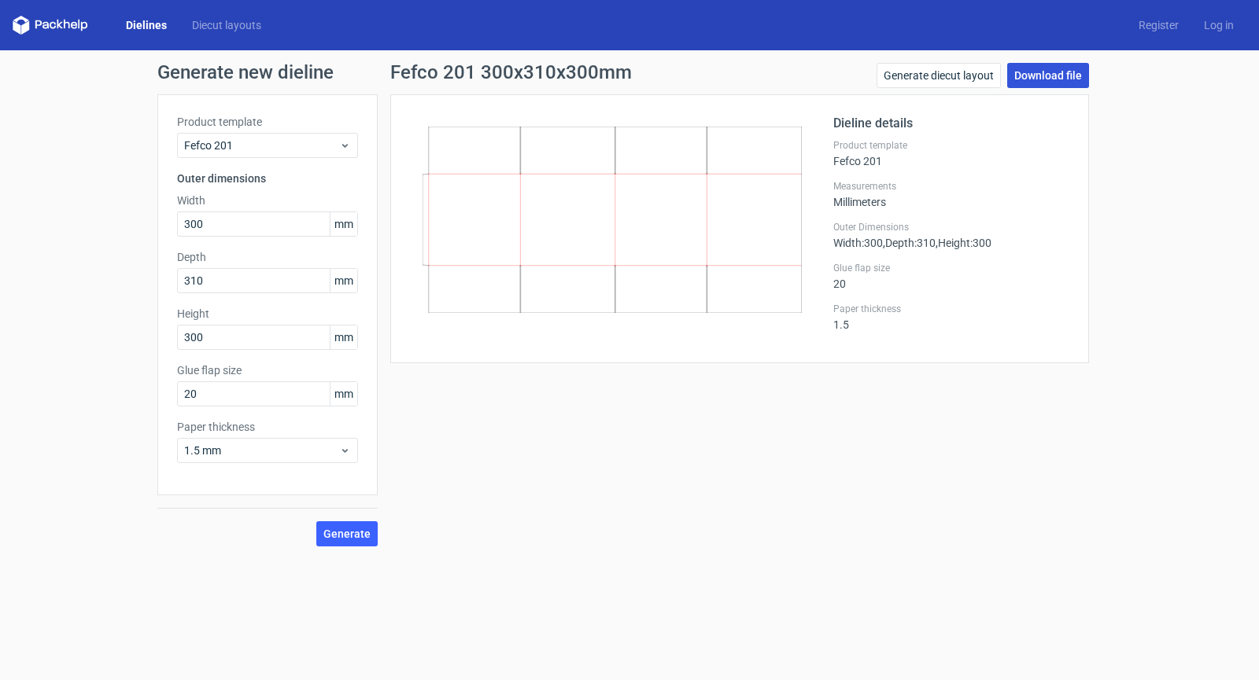
drag, startPoint x: 1096, startPoint y: 70, endPoint x: 1078, endPoint y: 70, distance: 17.3
click at [1096, 70] on div "Fefco 201 300x310x300mm Generate diecut layout Download file Dieline details Pr…" at bounding box center [740, 305] width 724 height 484
click at [1061, 68] on link "Download file" at bounding box center [1048, 75] width 82 height 25
click at [914, 2] on div "Dielines Diecut layouts Register Log in" at bounding box center [629, 25] width 1259 height 50
